Goal: Transaction & Acquisition: Obtain resource

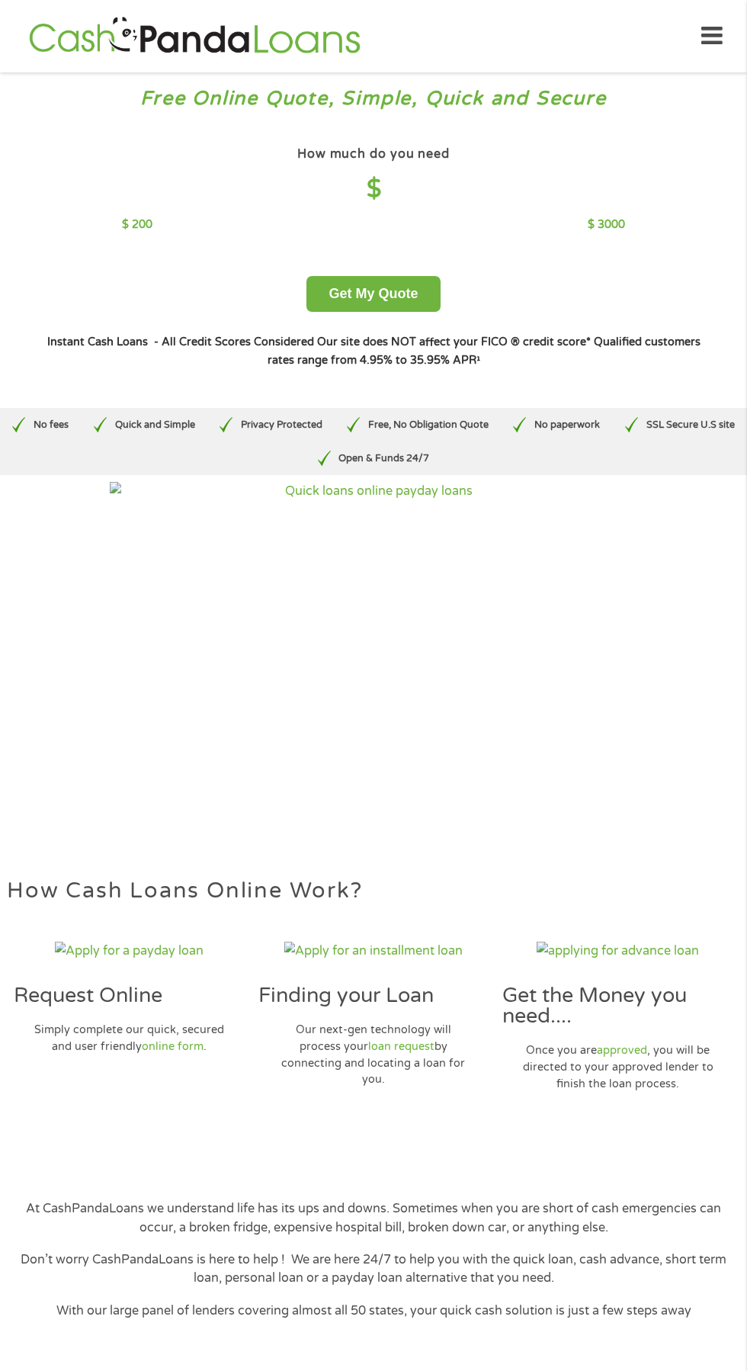
click at [440, 173] on div "How much do you need $" at bounding box center [373, 178] width 503 height 71
click at [374, 172] on div "How much do you need $" at bounding box center [373, 178] width 503 height 71
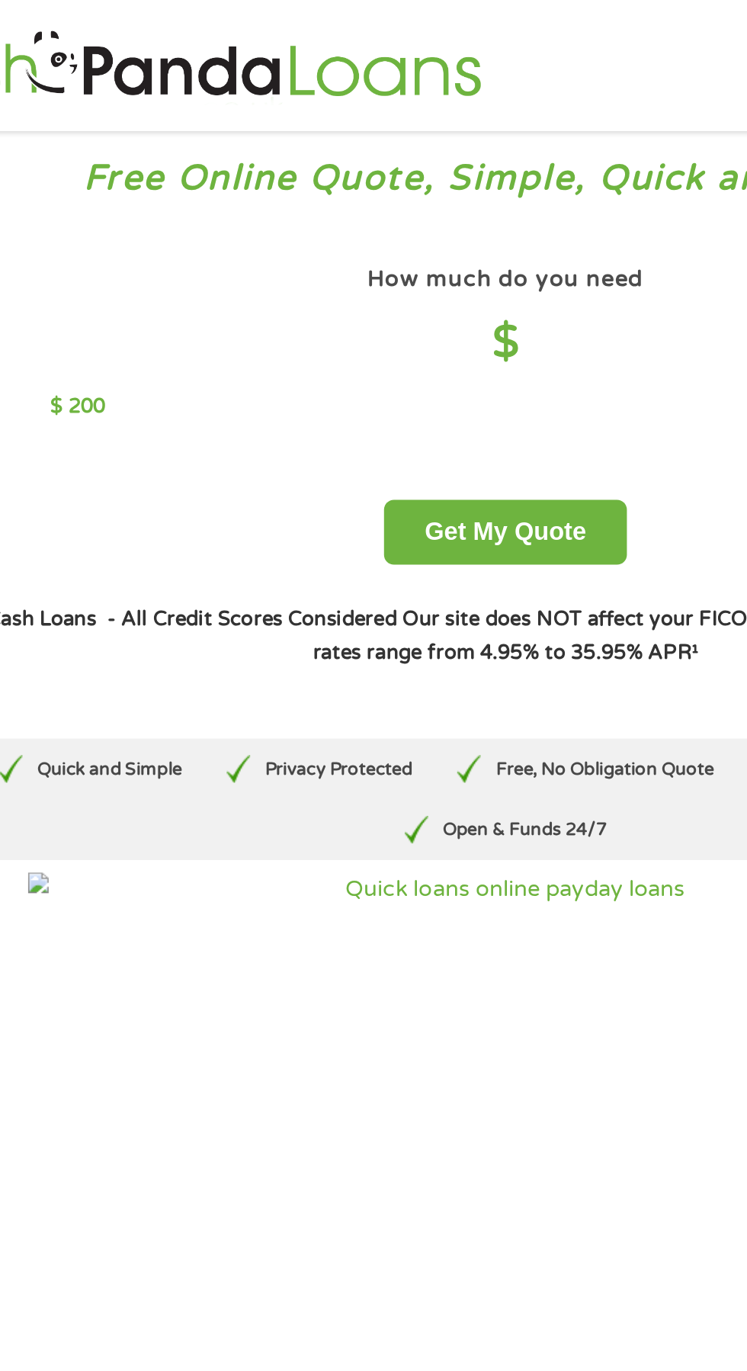
click at [382, 184] on h4 "$" at bounding box center [373, 189] width 503 height 31
click at [382, 182] on h4 "$" at bounding box center [373, 189] width 503 height 31
click at [156, 223] on div "$ 200 $ 3000" at bounding box center [373, 225] width 503 height 17
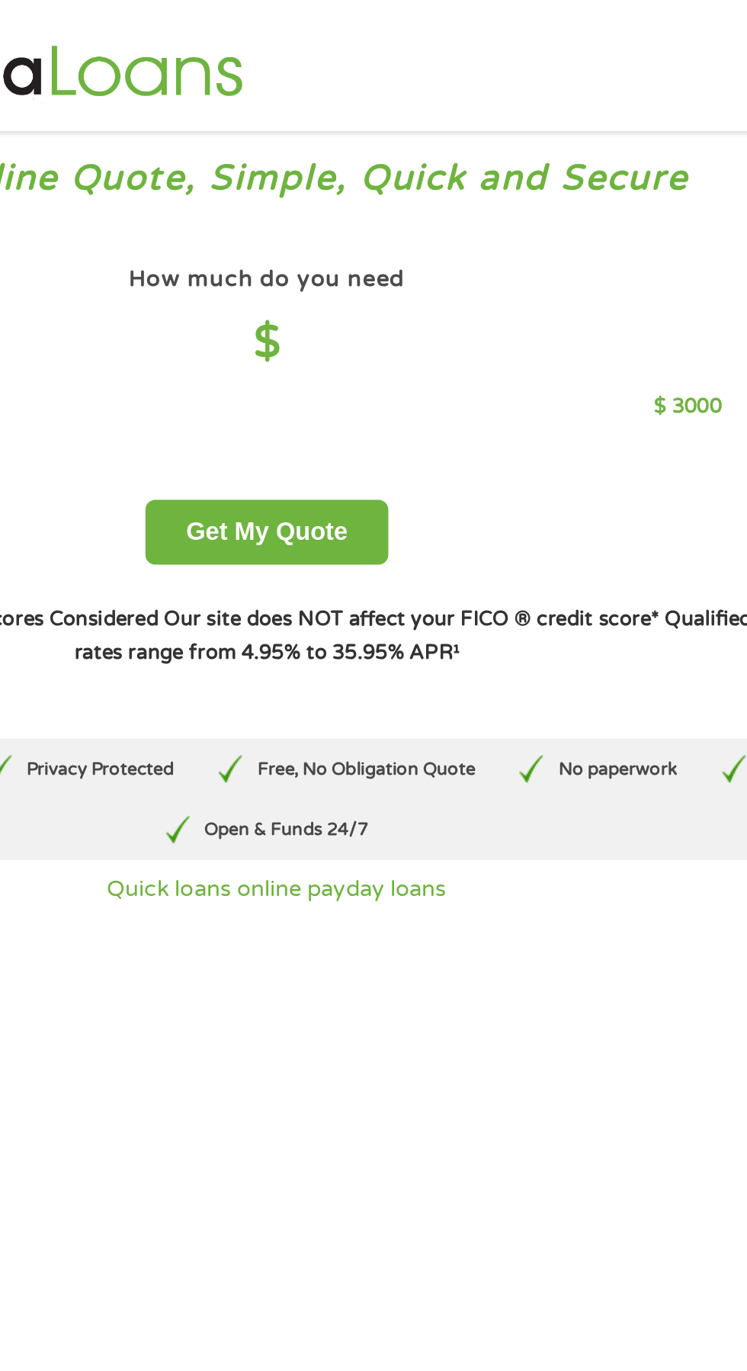
click at [388, 183] on h4 "$" at bounding box center [373, 189] width 503 height 31
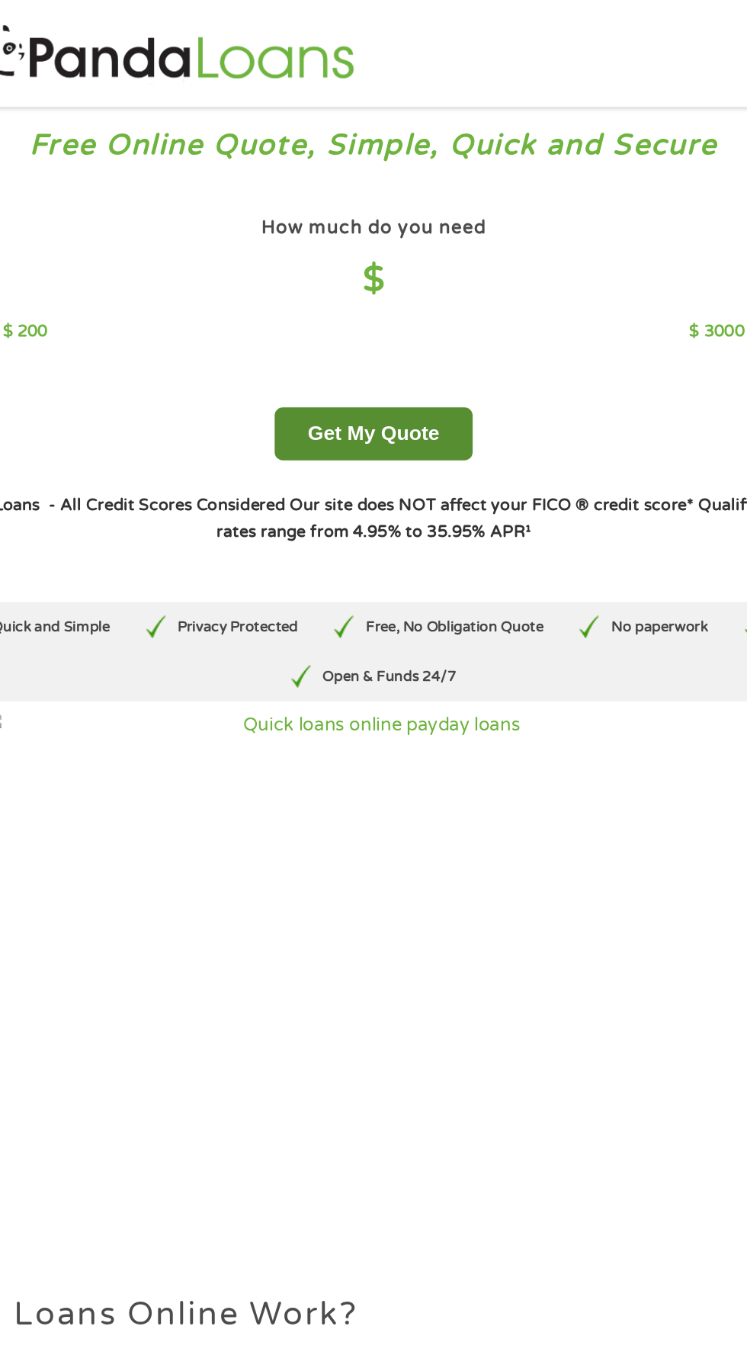
click at [403, 283] on button "Get My Quote" at bounding box center [373, 294] width 133 height 36
click at [400, 285] on button "Get My Quote" at bounding box center [373, 294] width 133 height 36
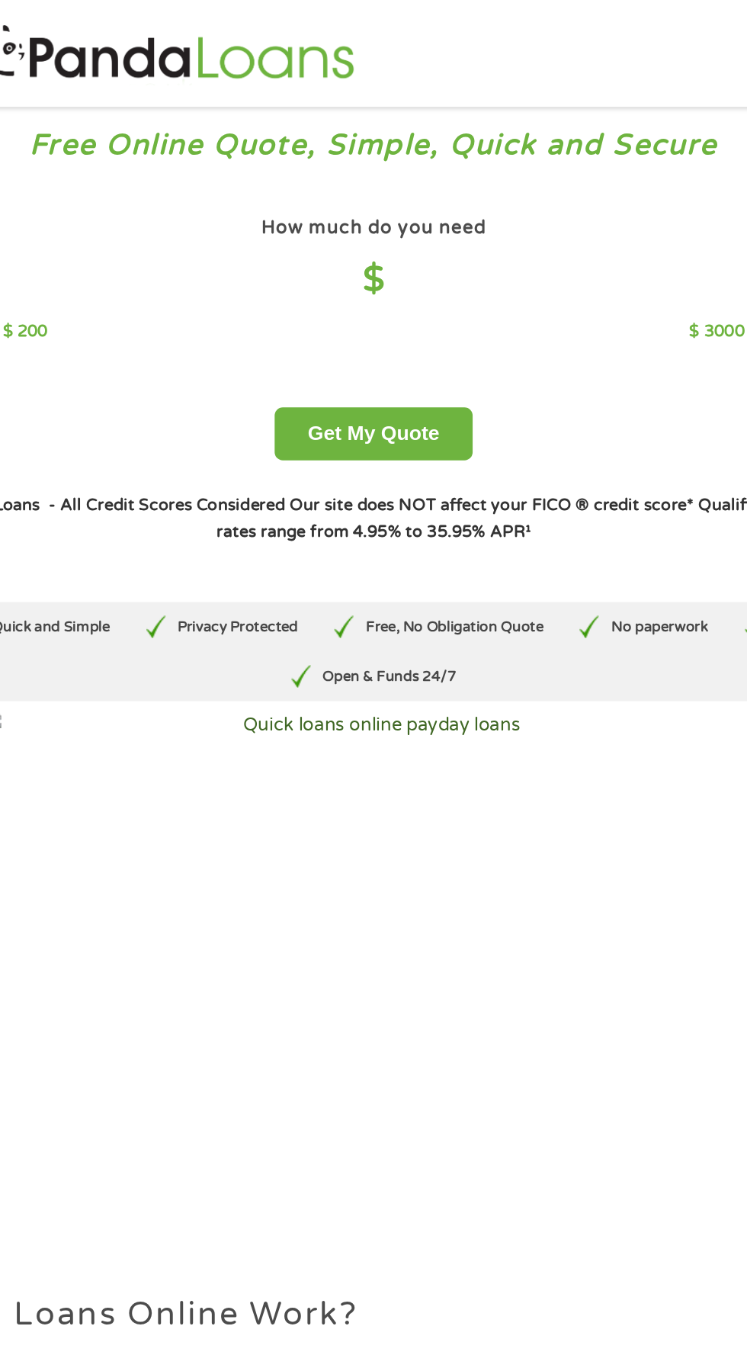
click at [522, 568] on img at bounding box center [373, 658] width 527 height 352
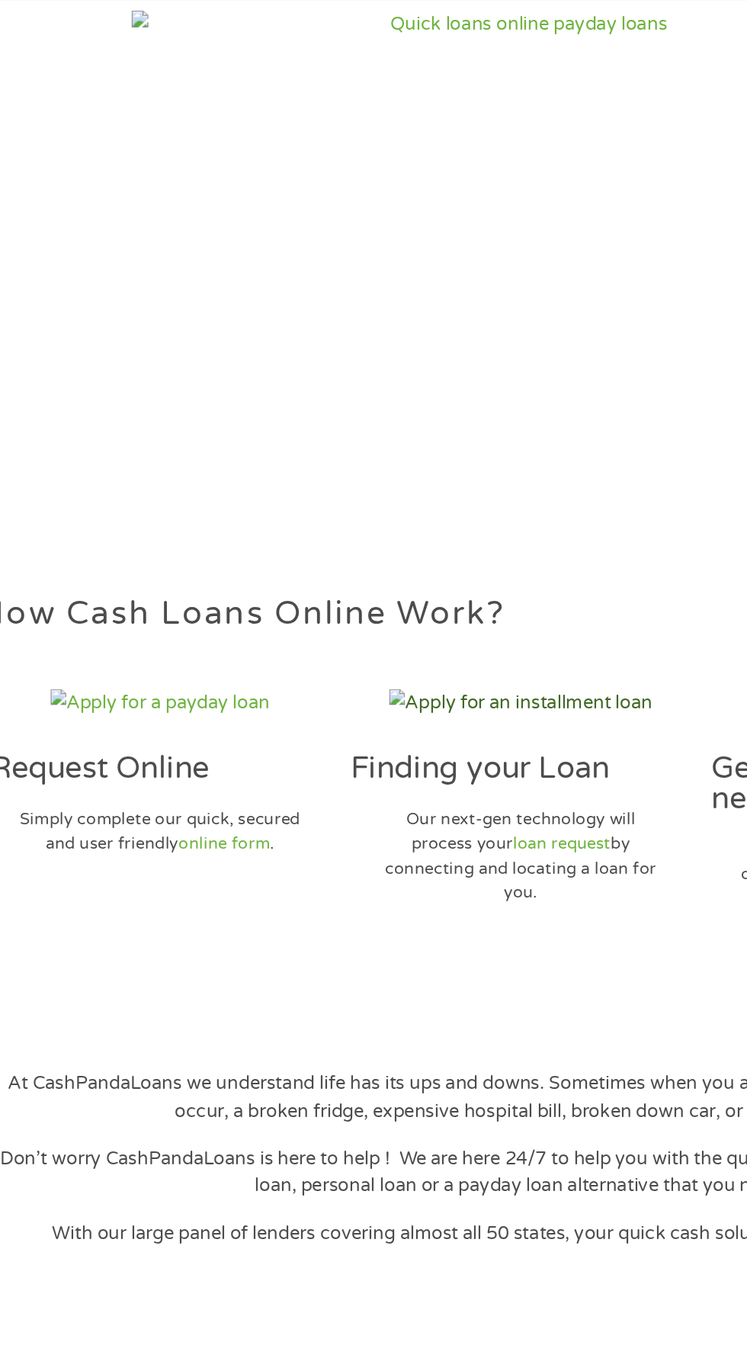
click at [410, 954] on img at bounding box center [373, 951] width 178 height 18
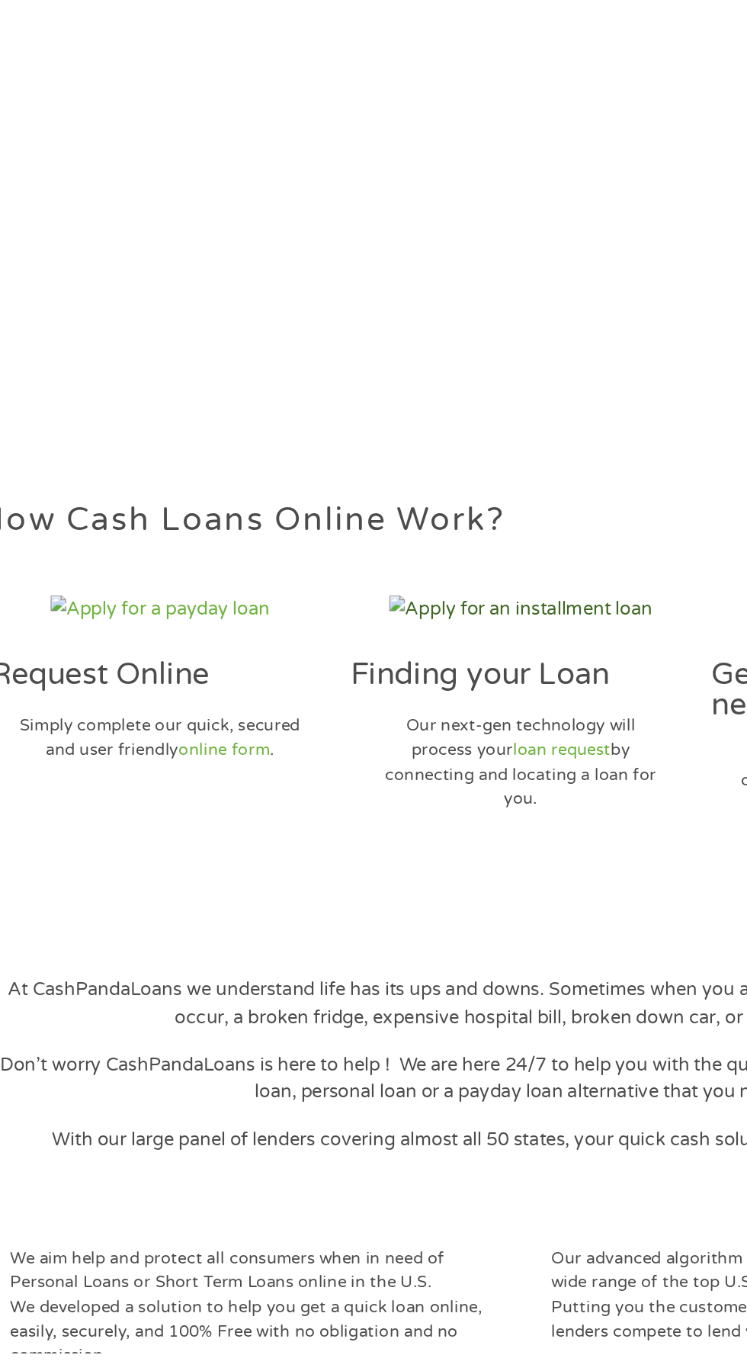
scroll to position [133, 0]
